Goal: Find specific page/section: Find specific page/section

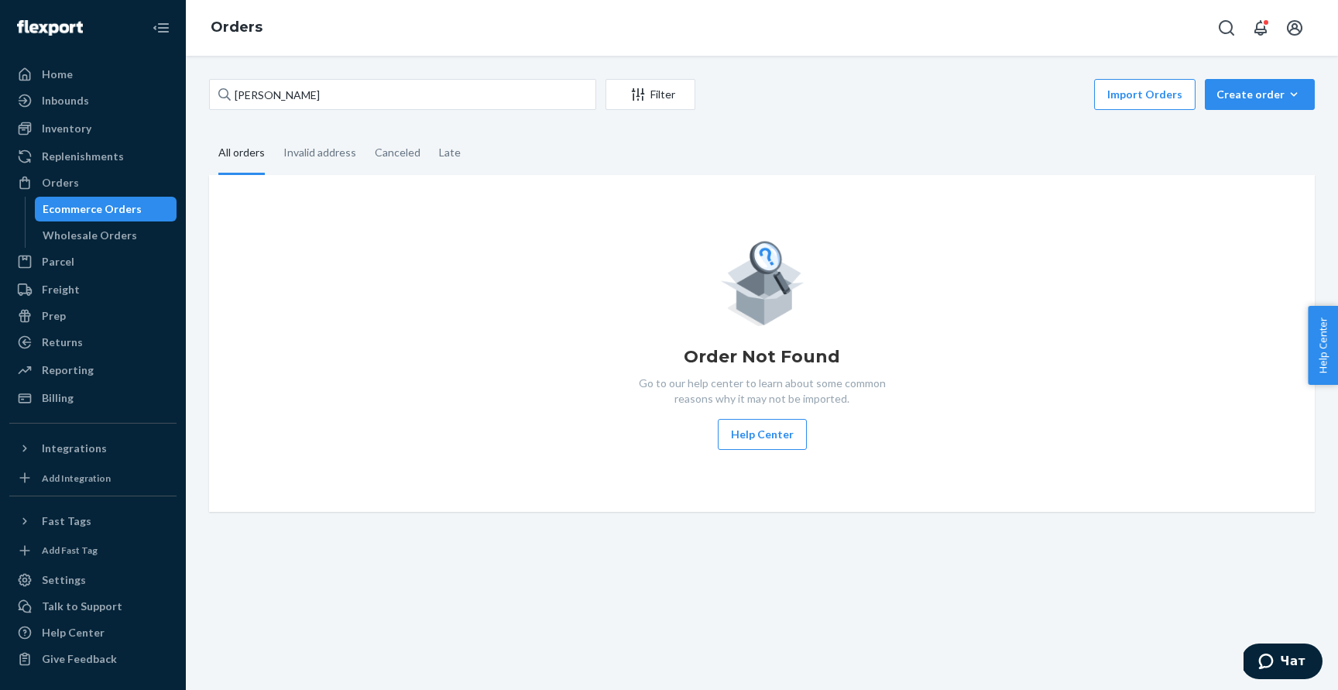
click at [495, 89] on input "[PERSON_NAME]" at bounding box center [402, 94] width 387 height 31
paste input "[PERSON_NAME]"
type input "Nicole Ruva"
click at [306, 155] on div "Invalid address" at bounding box center [319, 153] width 73 height 43
click at [274, 132] on input "Invalid address" at bounding box center [274, 132] width 0 height 0
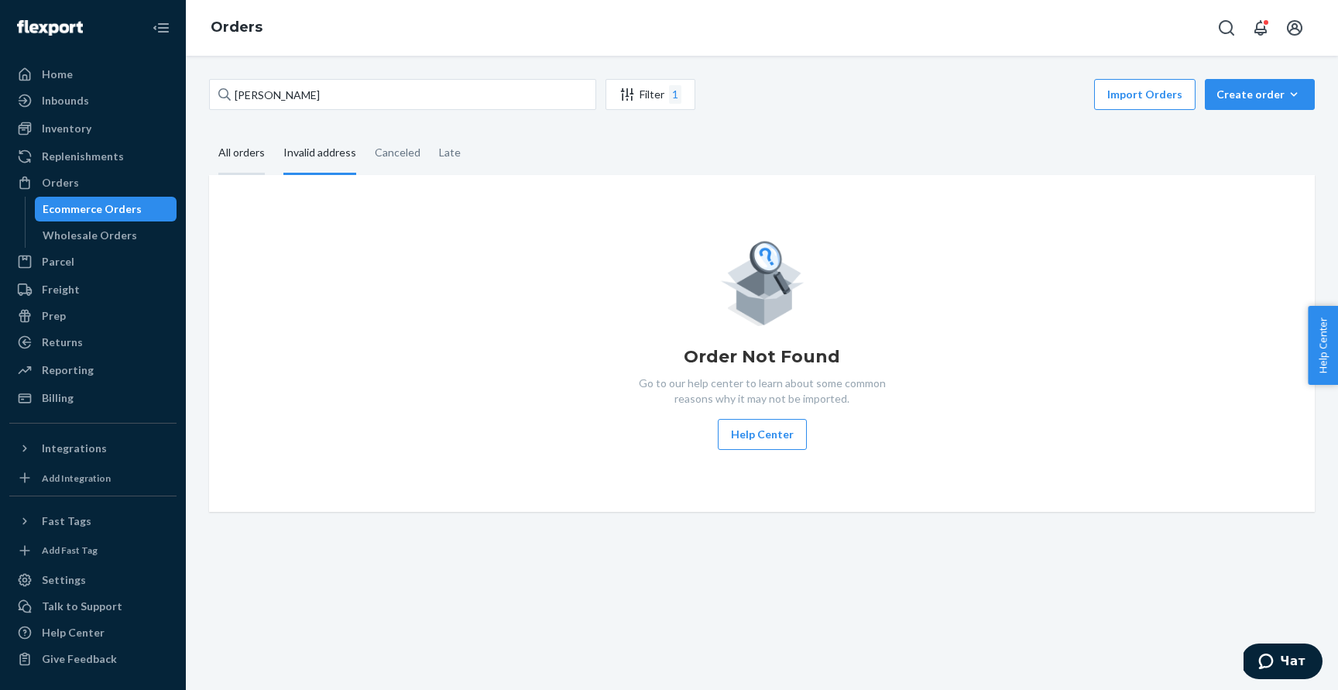
click at [260, 163] on div "All orders" at bounding box center [241, 153] width 46 height 43
click at [209, 132] on input "All orders" at bounding box center [209, 132] width 0 height 0
click at [541, 100] on input "Nicole Ruva" at bounding box center [402, 94] width 387 height 31
